Goal: Information Seeking & Learning: Learn about a topic

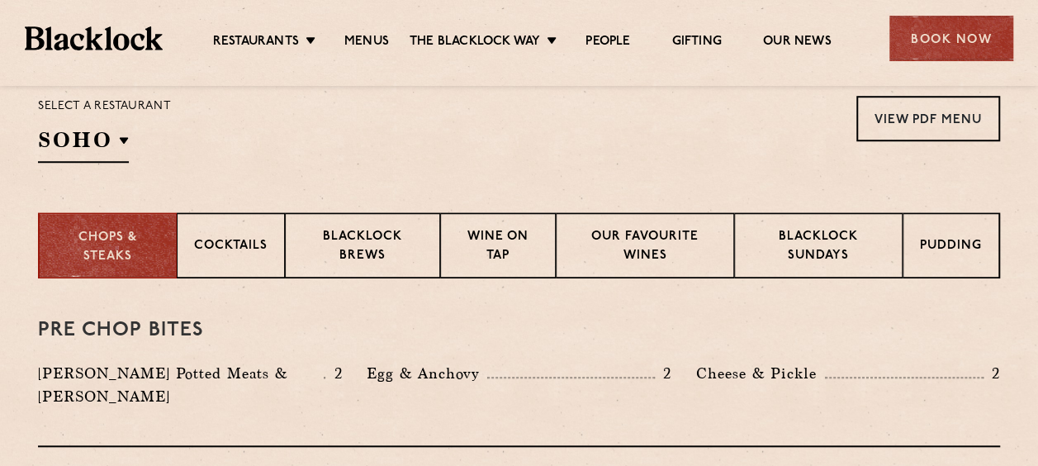
scroll to position [571, 0]
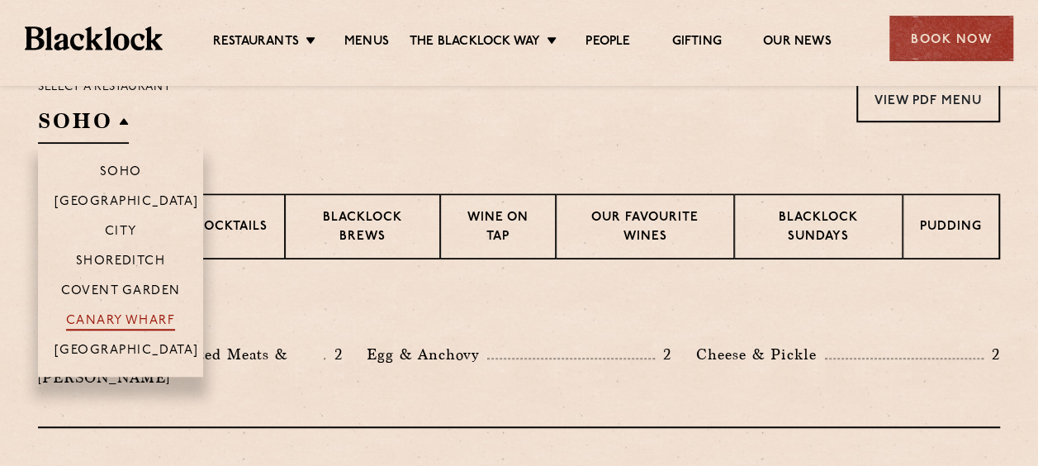
click at [101, 323] on p "Canary Wharf" at bounding box center [120, 322] width 109 height 17
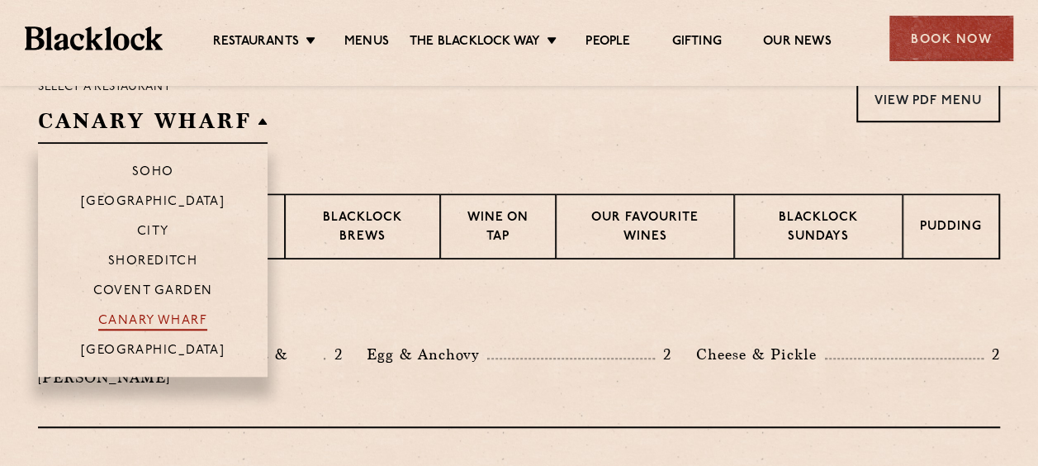
click at [127, 317] on p "Canary Wharf" at bounding box center [152, 322] width 109 height 17
click at [165, 307] on li "Canary Wharf" at bounding box center [153, 320] width 230 height 30
click at [162, 314] on p "Canary Wharf" at bounding box center [152, 322] width 109 height 17
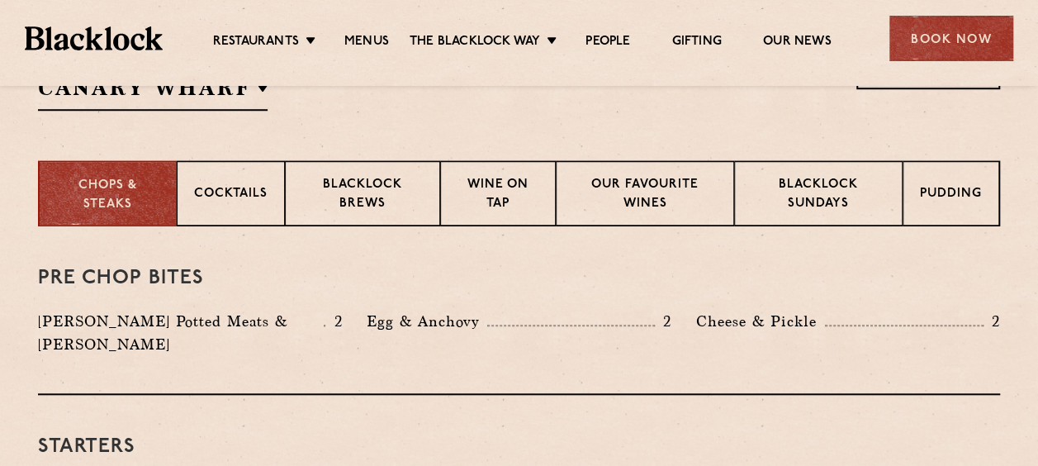
scroll to position [637, 0]
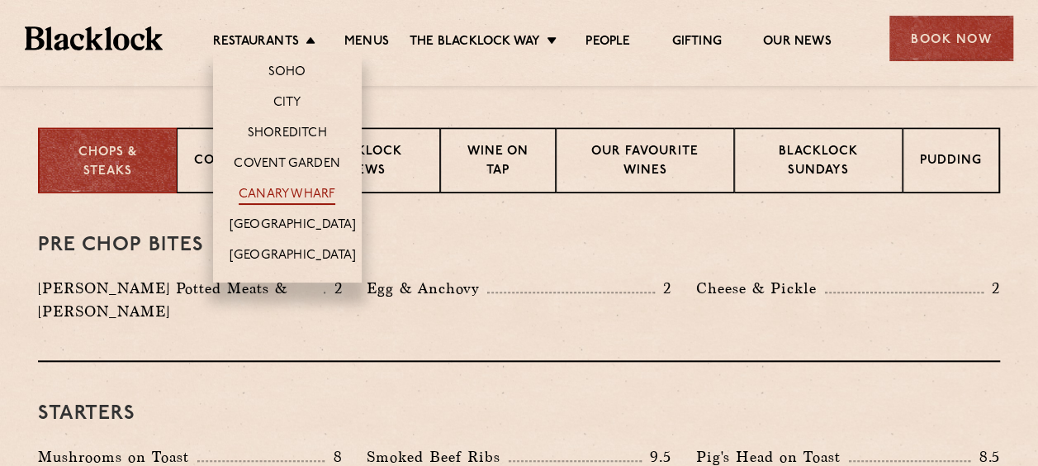
click at [274, 187] on link "Canary Wharf" at bounding box center [287, 196] width 97 height 18
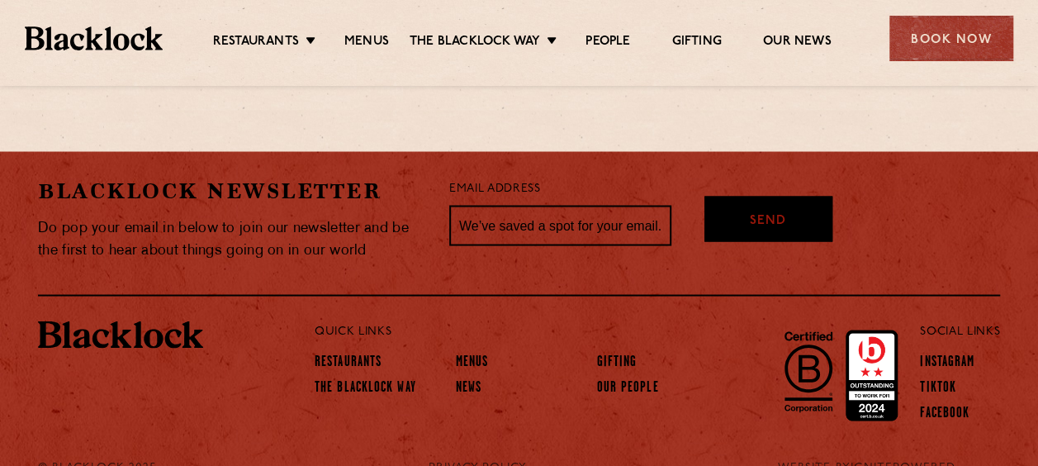
scroll to position [1418, 0]
click at [457, 353] on link "Menus" at bounding box center [472, 362] width 33 height 18
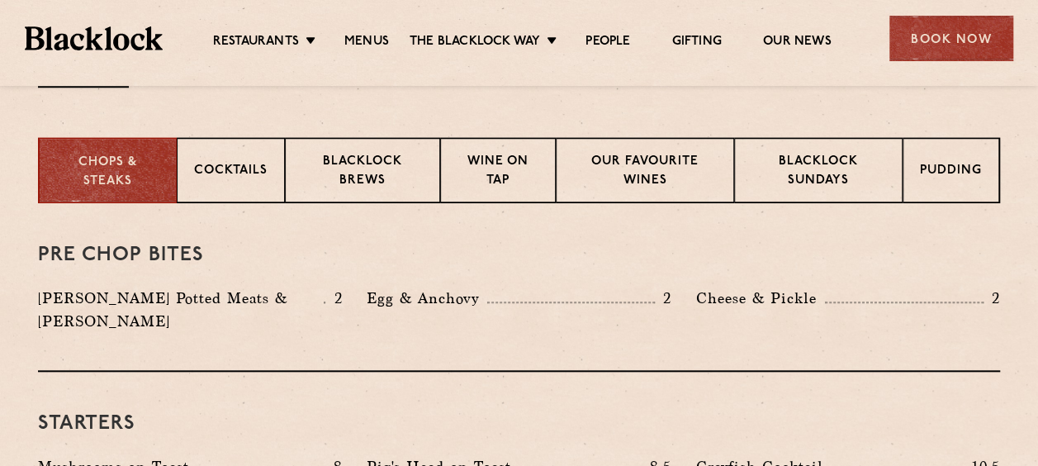
scroll to position [661, 0]
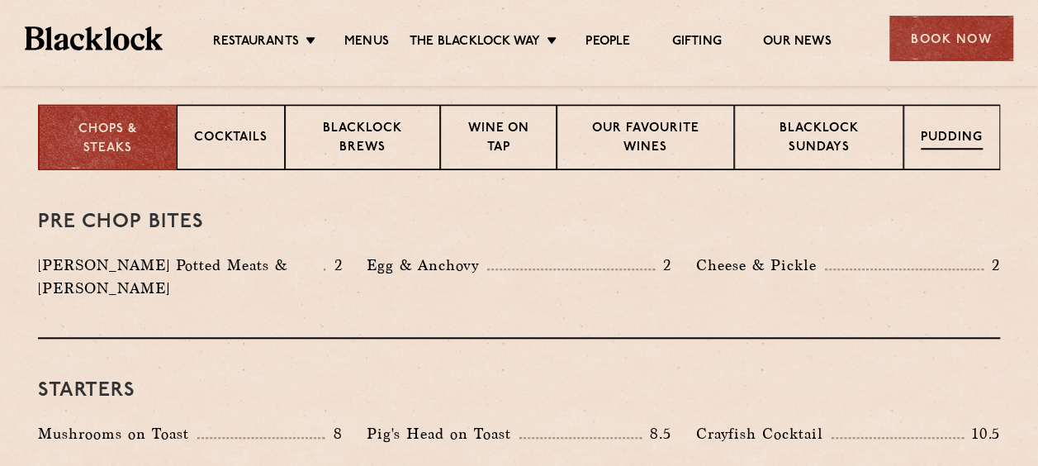
click at [944, 130] on p "Pudding" at bounding box center [952, 139] width 62 height 21
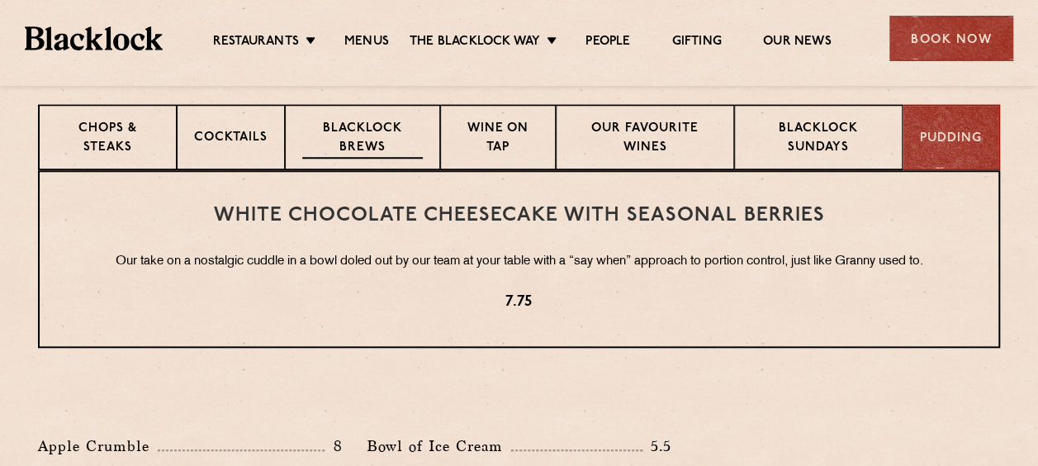
click at [362, 134] on p "Blacklock Brews" at bounding box center [362, 139] width 121 height 39
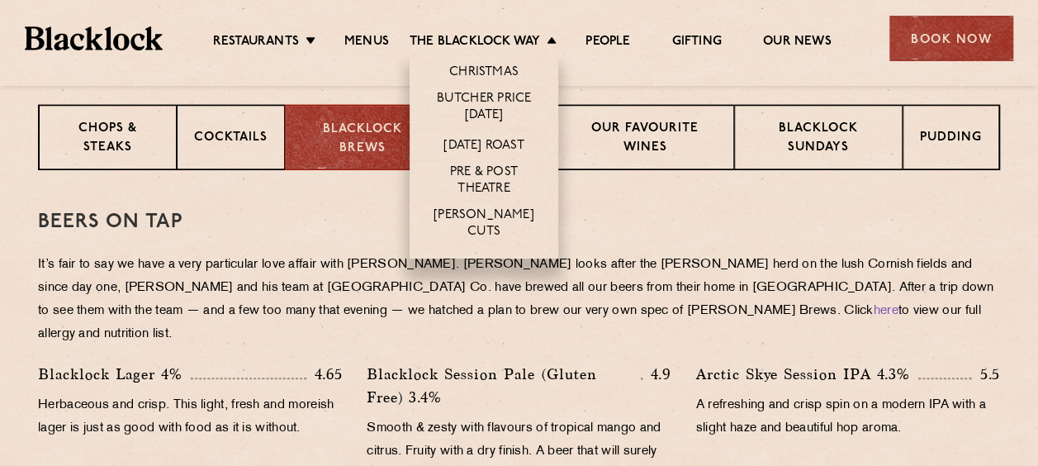
click at [461, 61] on li "Christmas" at bounding box center [484, 69] width 149 height 35
click at [461, 64] on link "Christmas" at bounding box center [483, 73] width 69 height 18
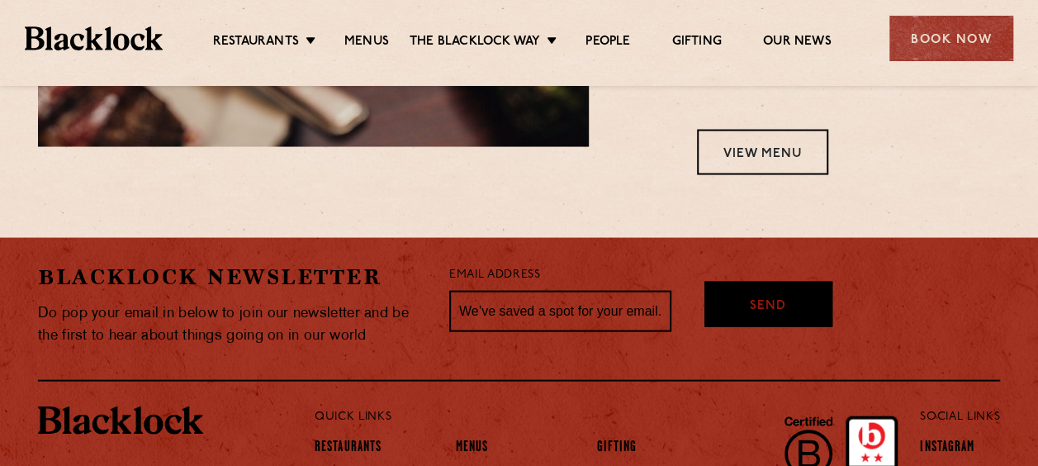
scroll to position [1527, 0]
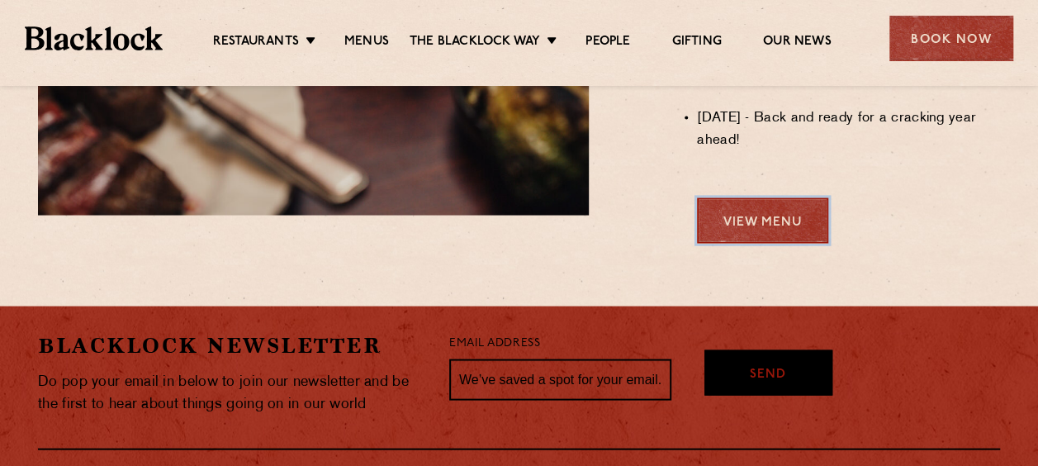
click at [728, 239] on link "View Menu" at bounding box center [762, 219] width 131 height 45
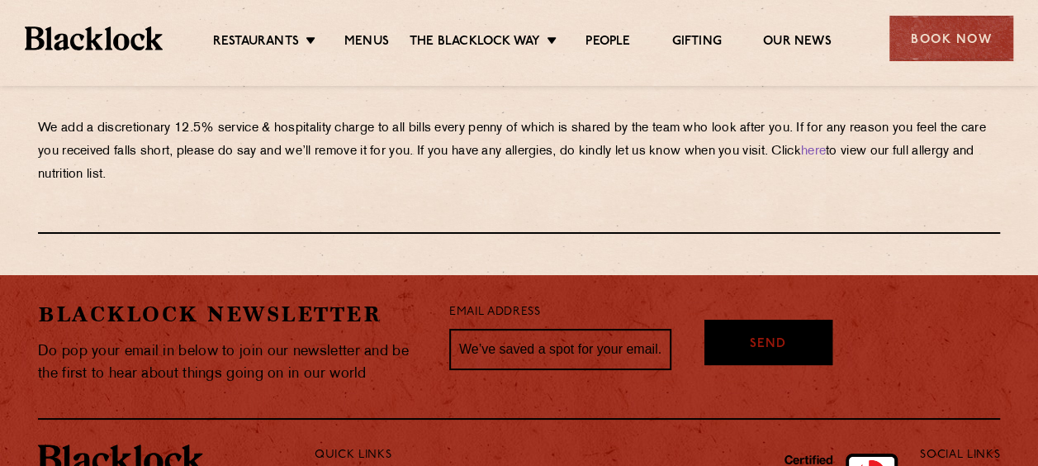
scroll to position [3095, 0]
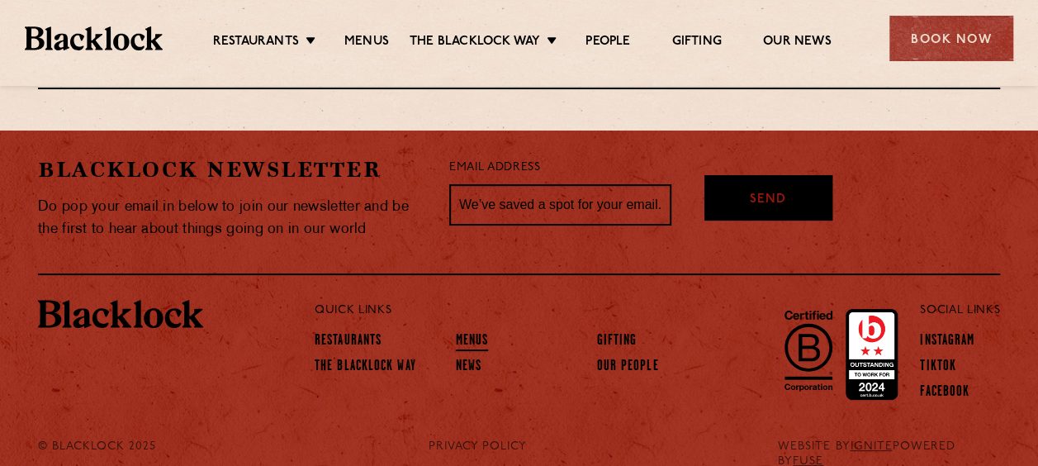
click at [457, 333] on link "Menus" at bounding box center [472, 342] width 33 height 18
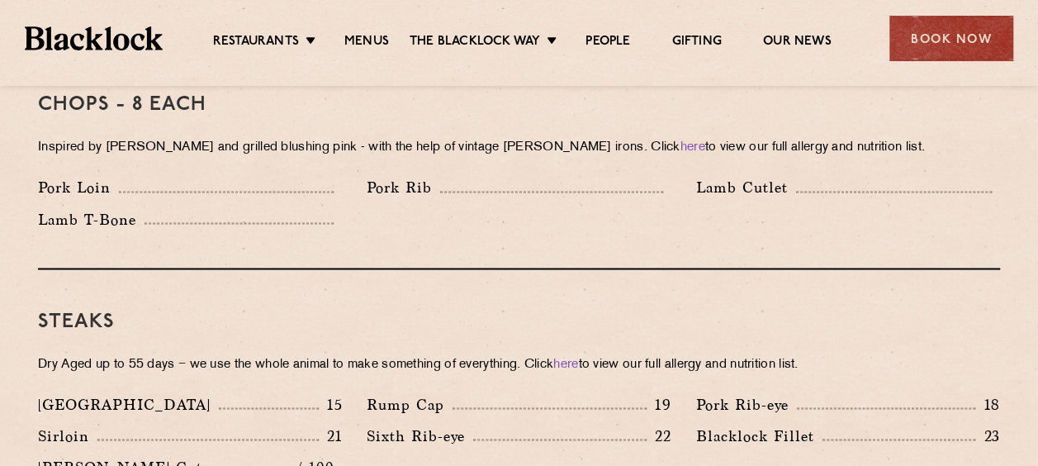
scroll to position [1387, 0]
